Goal: Find specific page/section: Find specific page/section

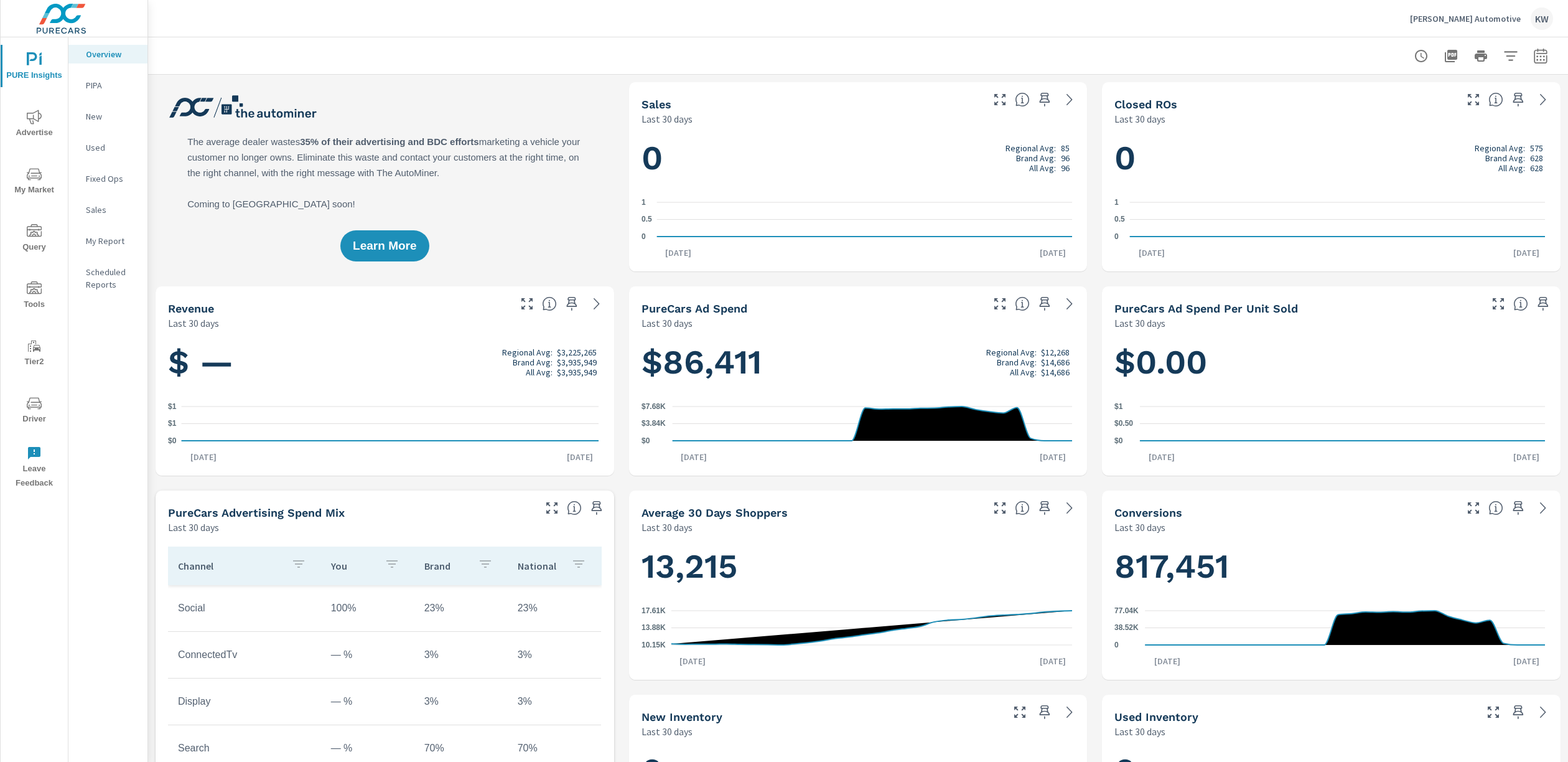
click at [31, 298] on span "Tools" at bounding box center [34, 296] width 60 height 31
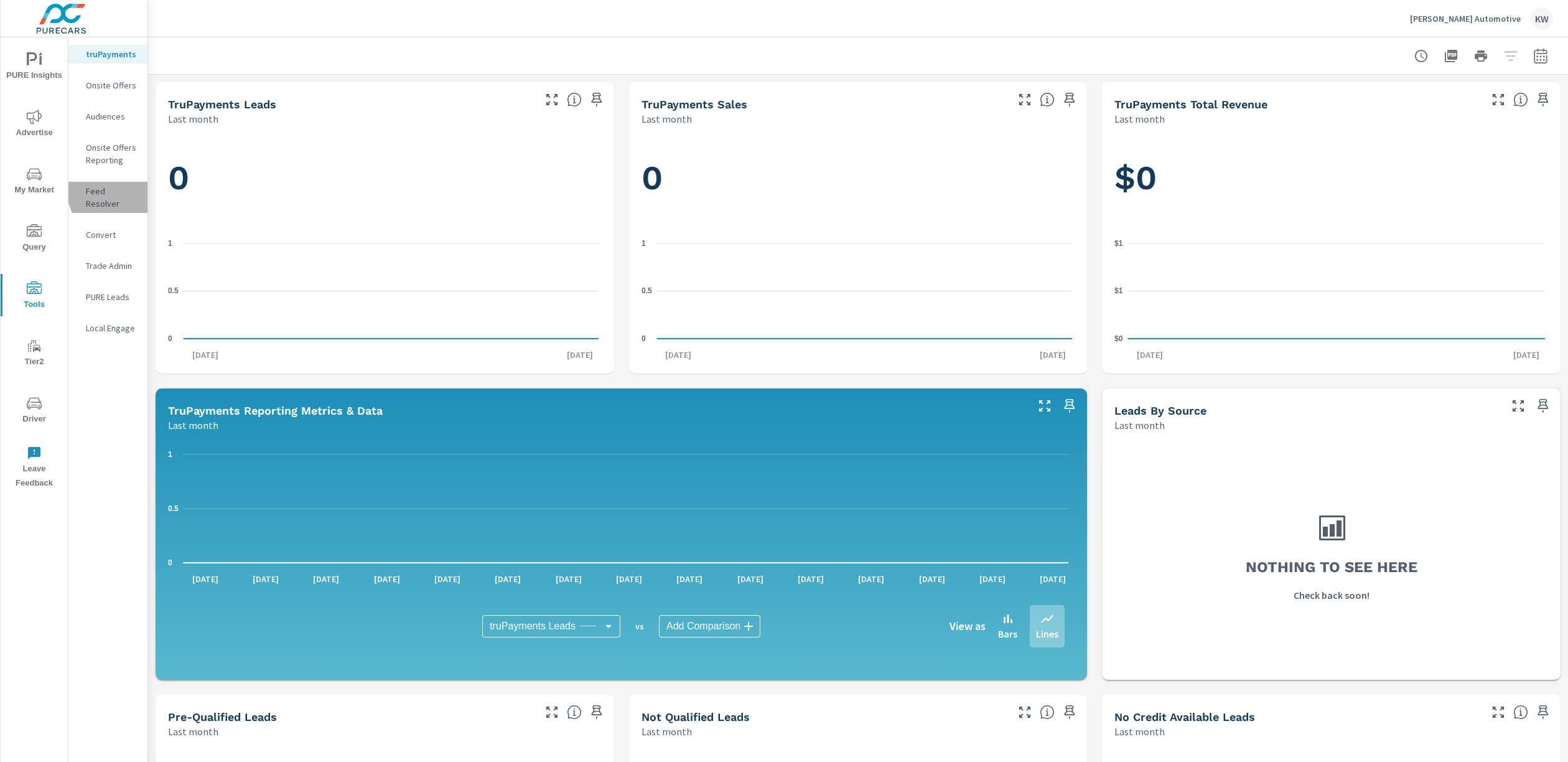
click at [124, 188] on p "Feed Resolver" at bounding box center [111, 197] width 51 height 25
